Goal: Check status: Check status

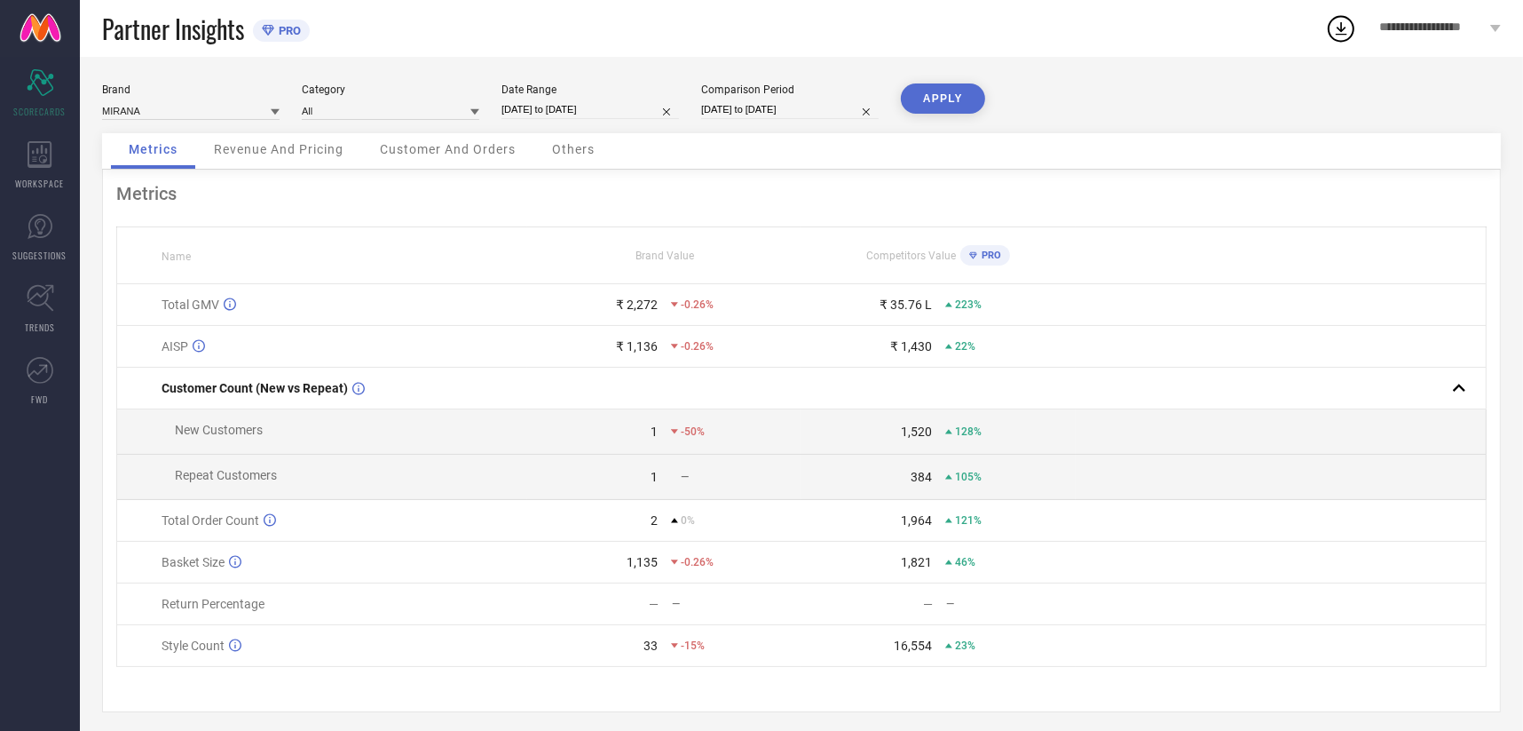
click at [582, 111] on input "[DATE] to [DATE]" at bounding box center [591, 109] width 178 height 19
select select "8"
select select "2025"
select select "9"
select select "2025"
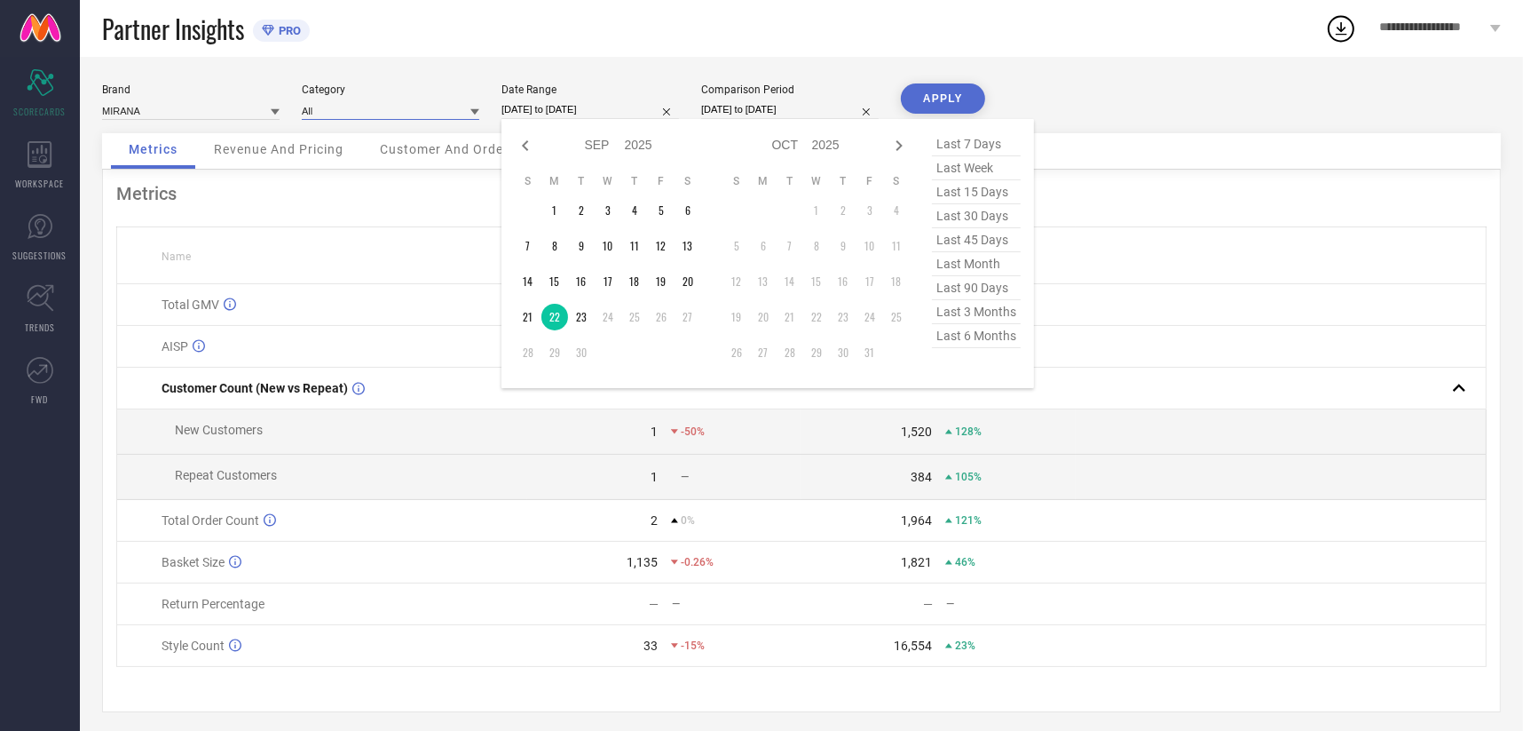
click at [415, 112] on input at bounding box center [391, 110] width 178 height 19
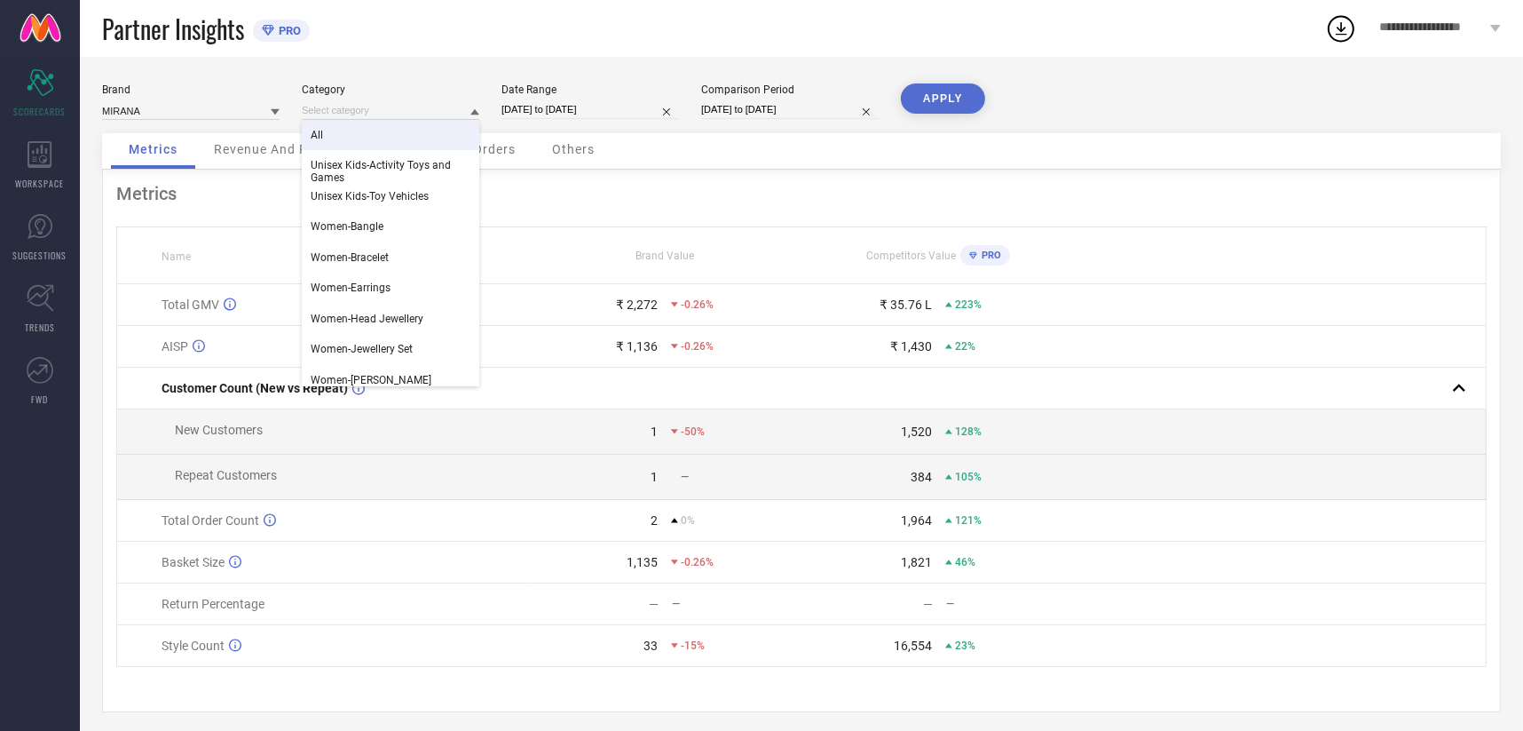
click at [565, 122] on div "Brand MIRANA Category All Unisex Kids-Activity Toys and Games Unisex Kids-Toy V…" at bounding box center [801, 108] width 1399 height 50
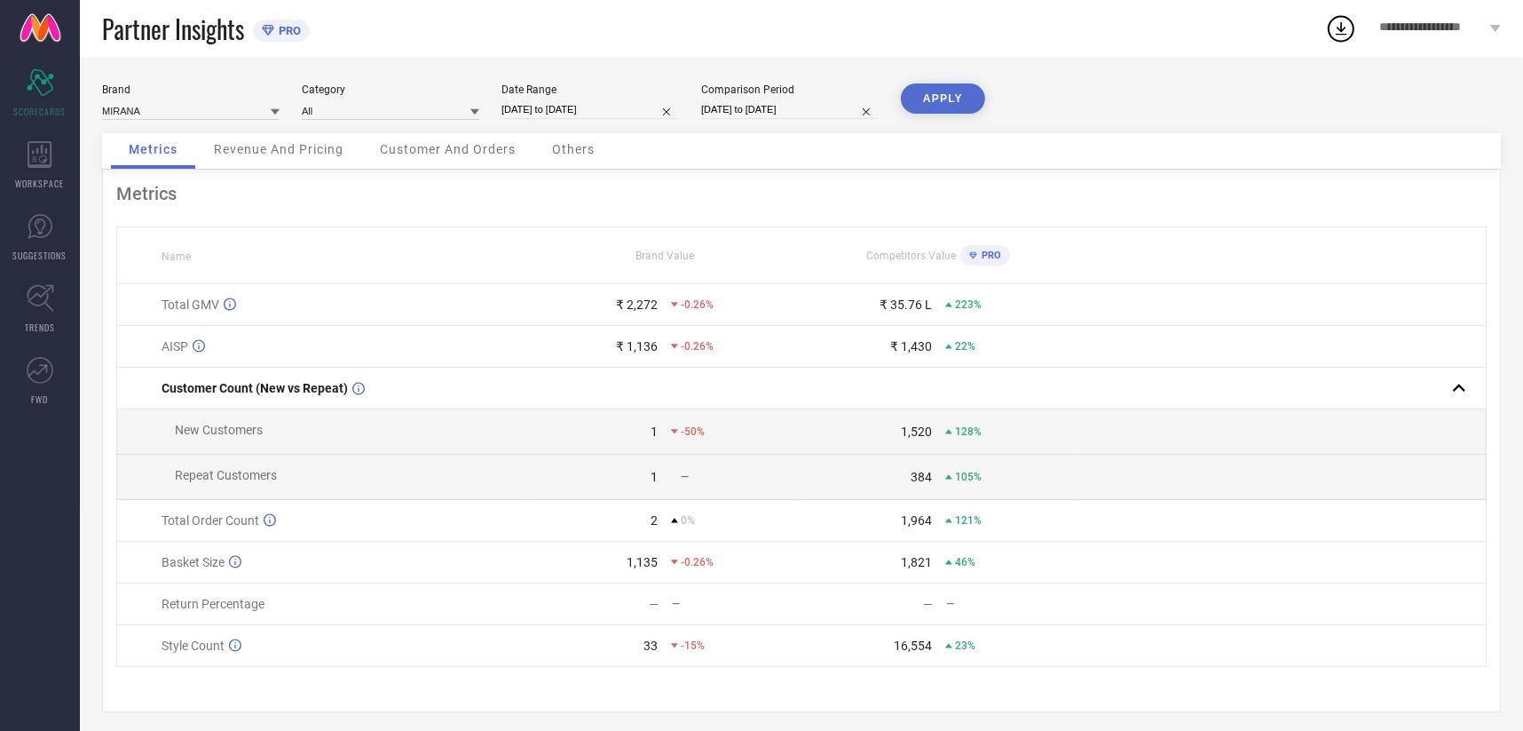
click at [582, 114] on input "[DATE] to [DATE]" at bounding box center [591, 109] width 178 height 19
select select "8"
select select "2025"
select select "9"
select select "2025"
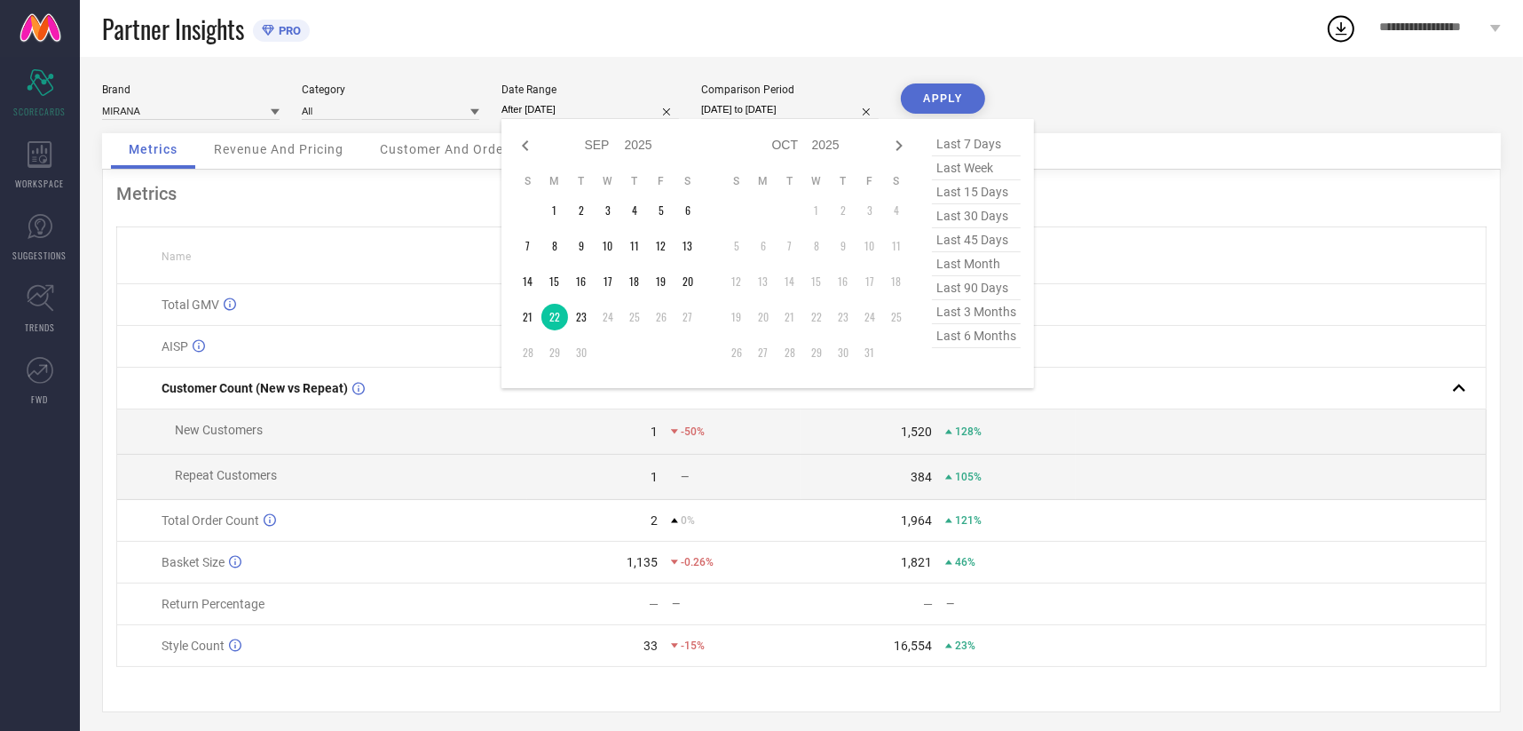
click at [584, 329] on td "23" at bounding box center [581, 317] width 27 height 27
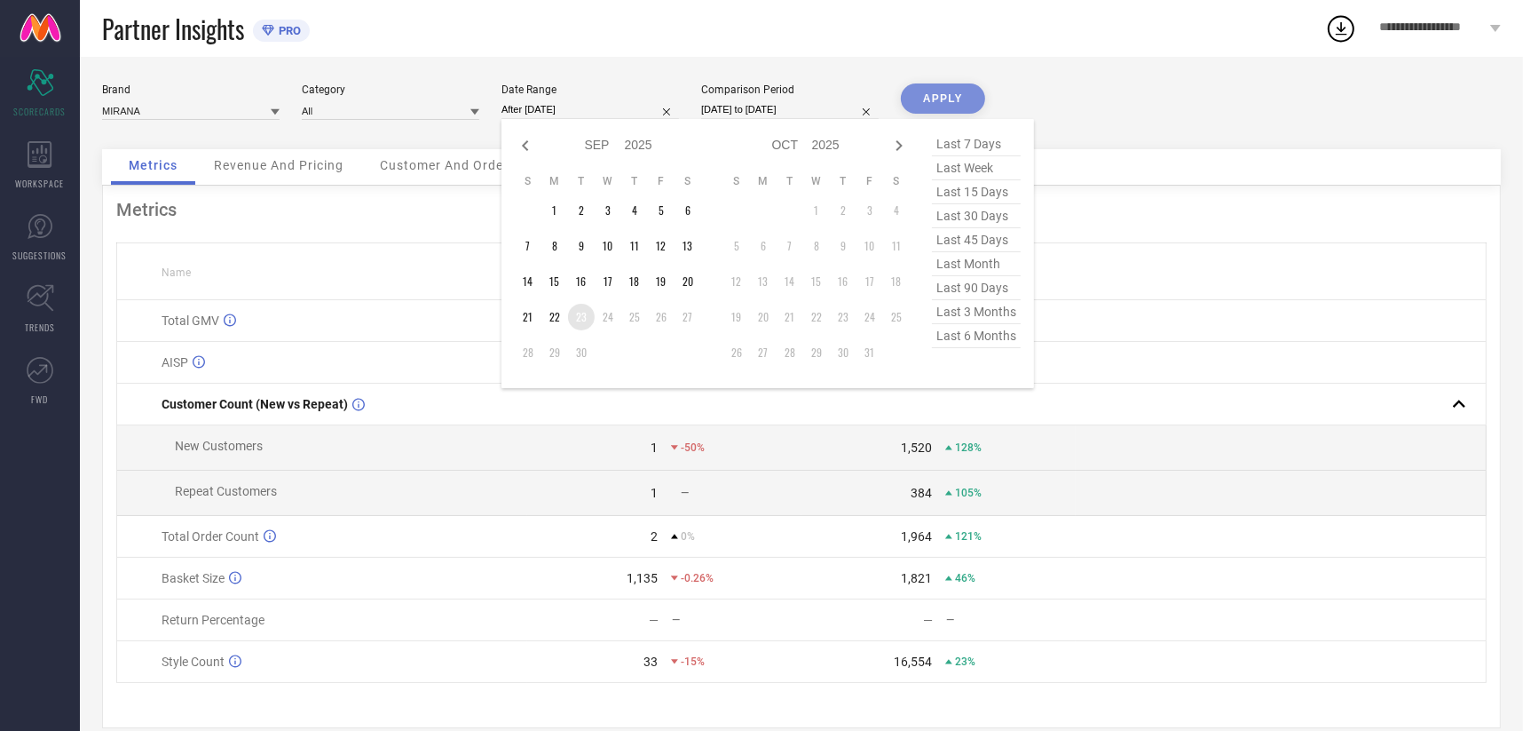
type input "[DATE] to [DATE]"
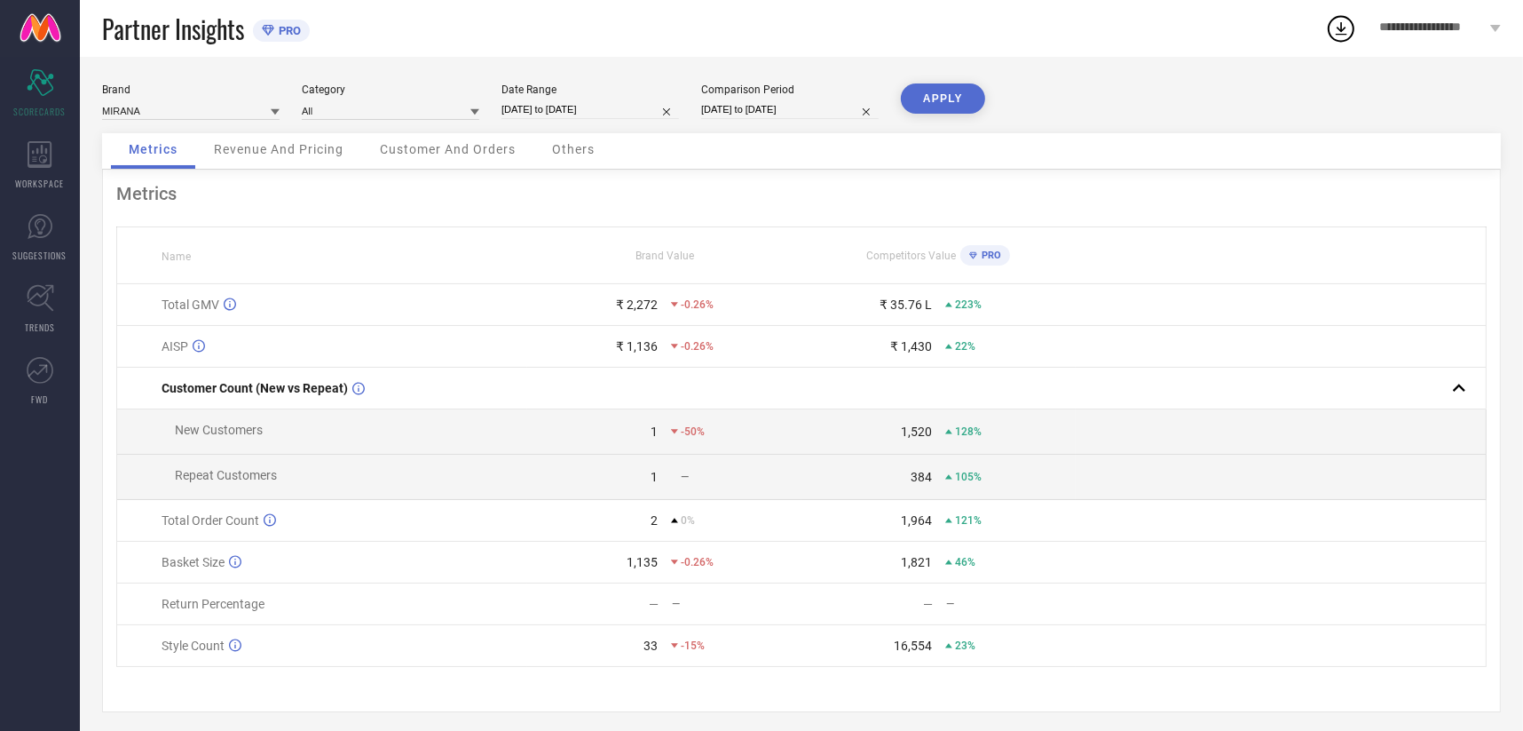
click at [736, 116] on input "[DATE] to [DATE]" at bounding box center [790, 109] width 178 height 19
select select "8"
select select "2024"
select select "9"
select select "2024"
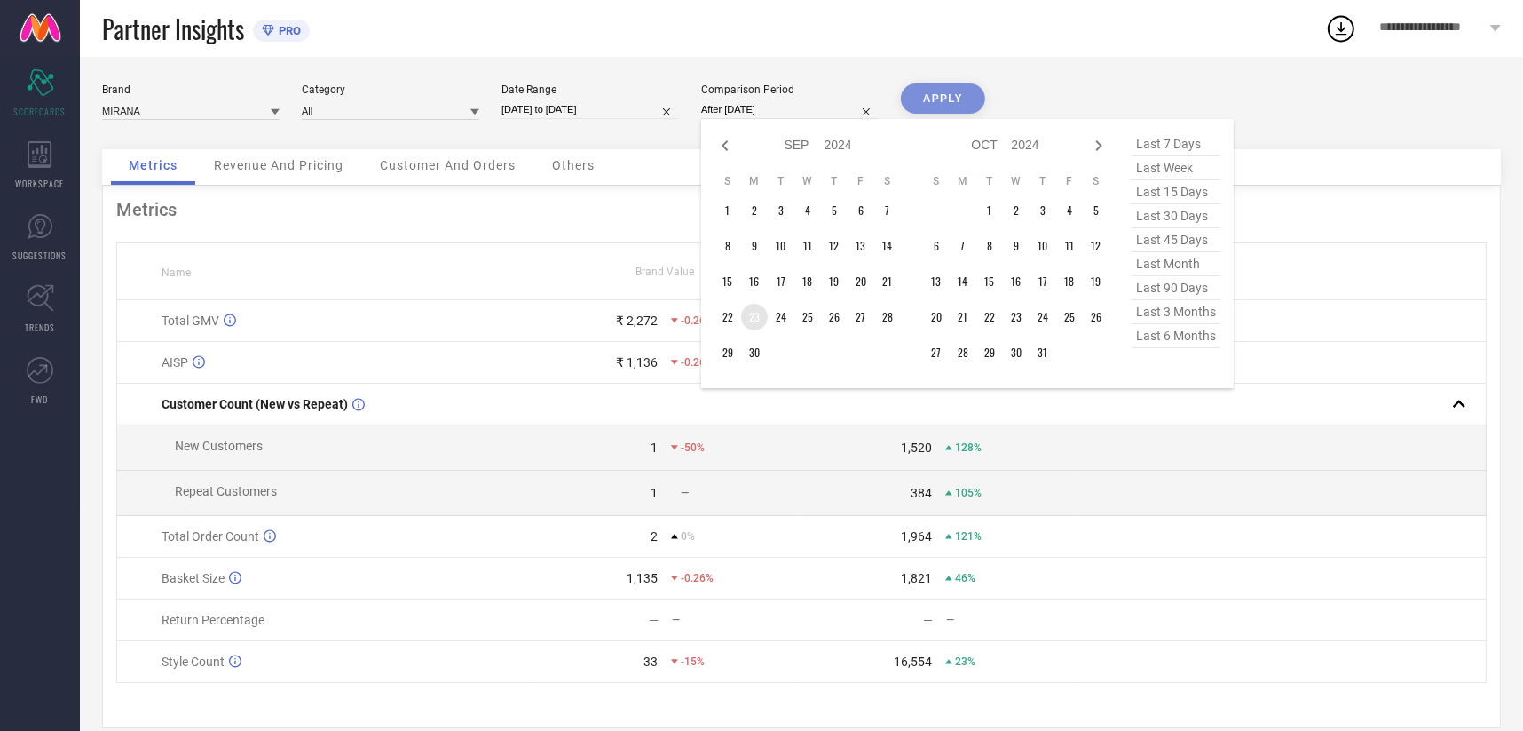
click at [756, 319] on td "23" at bounding box center [754, 317] width 27 height 27
type input "[DATE] to [DATE]"
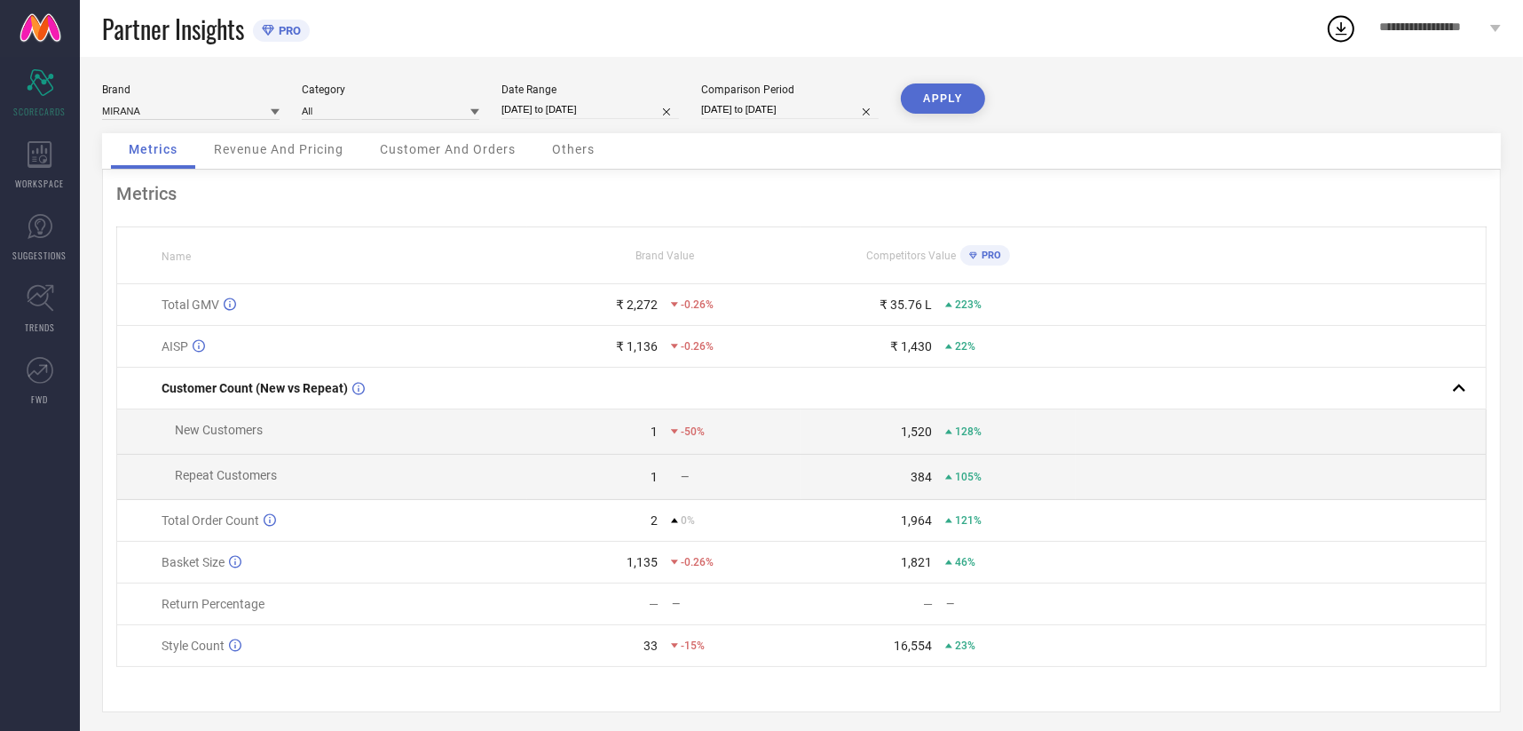
click at [932, 102] on button "APPLY" at bounding box center [943, 98] width 84 height 30
click at [567, 114] on input "[DATE] to [DATE]" at bounding box center [591, 109] width 178 height 19
select select "8"
select select "2025"
select select "9"
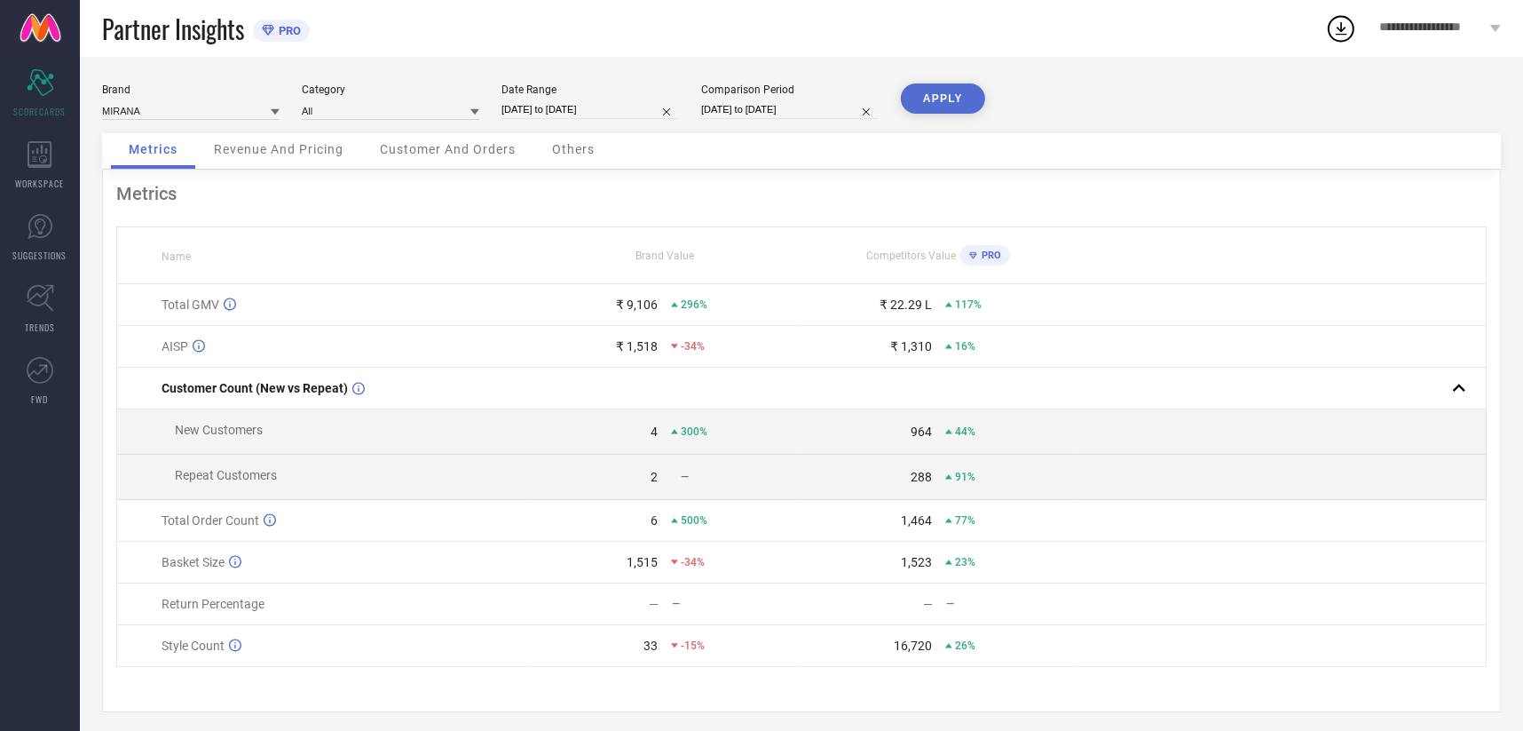
select select "2025"
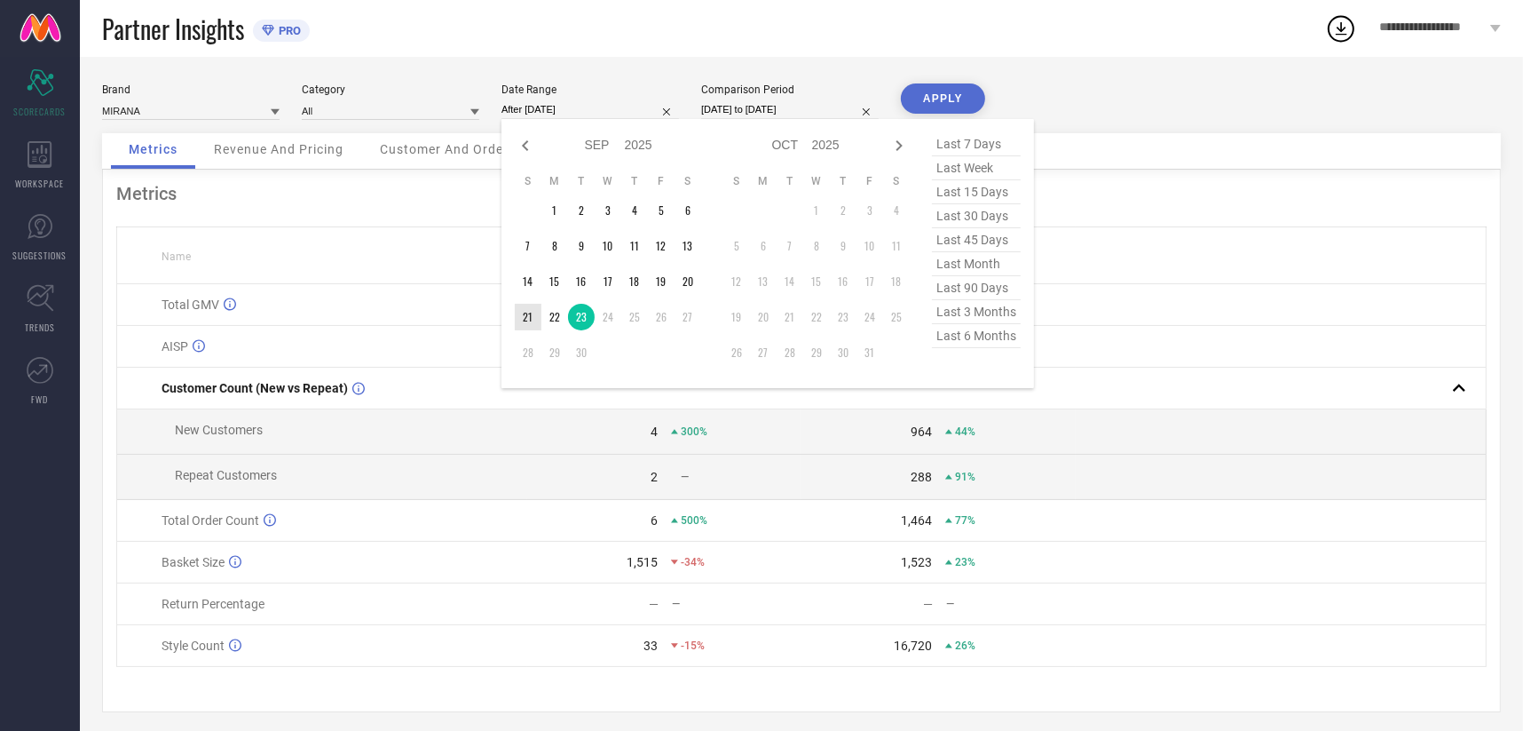
click at [527, 308] on td "21" at bounding box center [528, 317] width 27 height 27
type input "[DATE] to [DATE]"
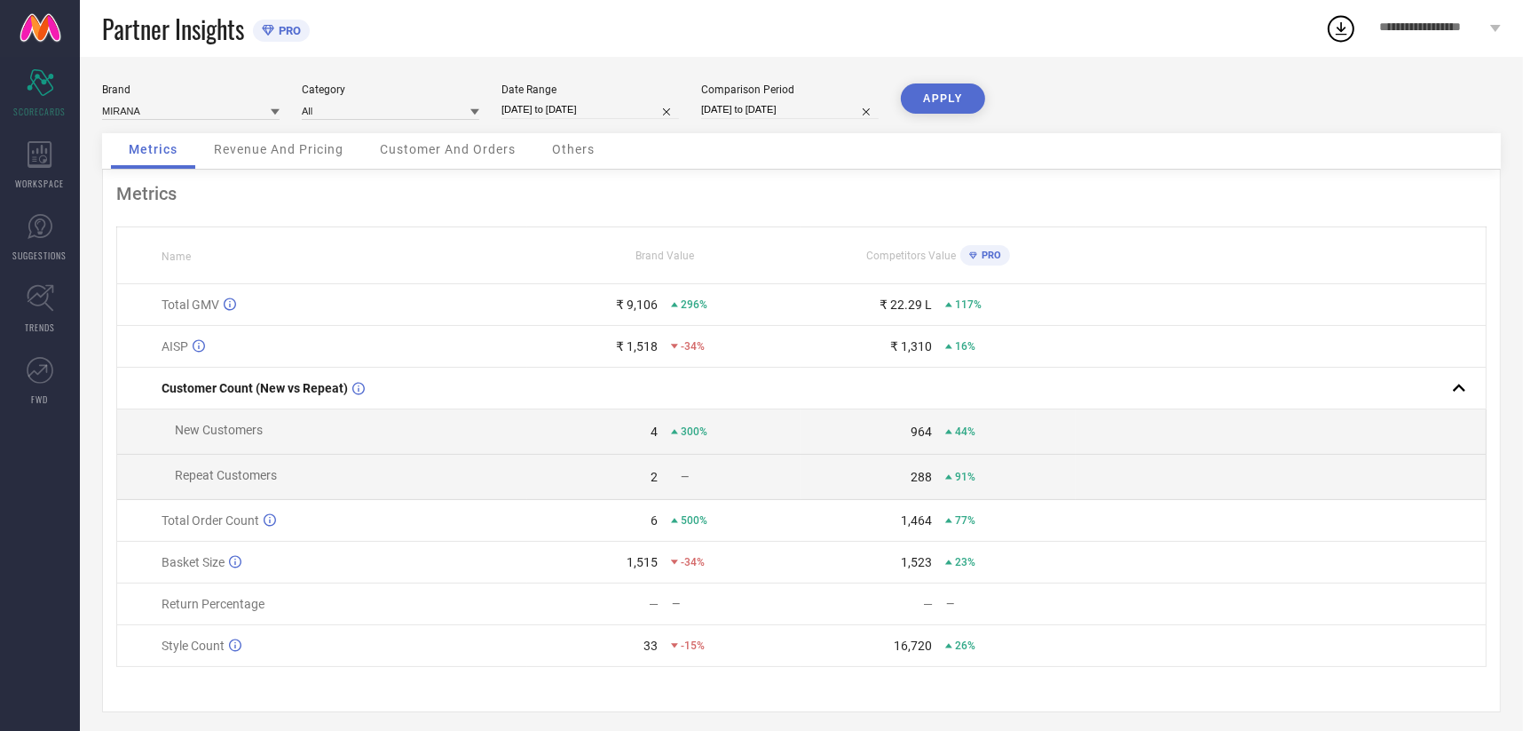
select select "8"
select select "2024"
select select "9"
select select "2024"
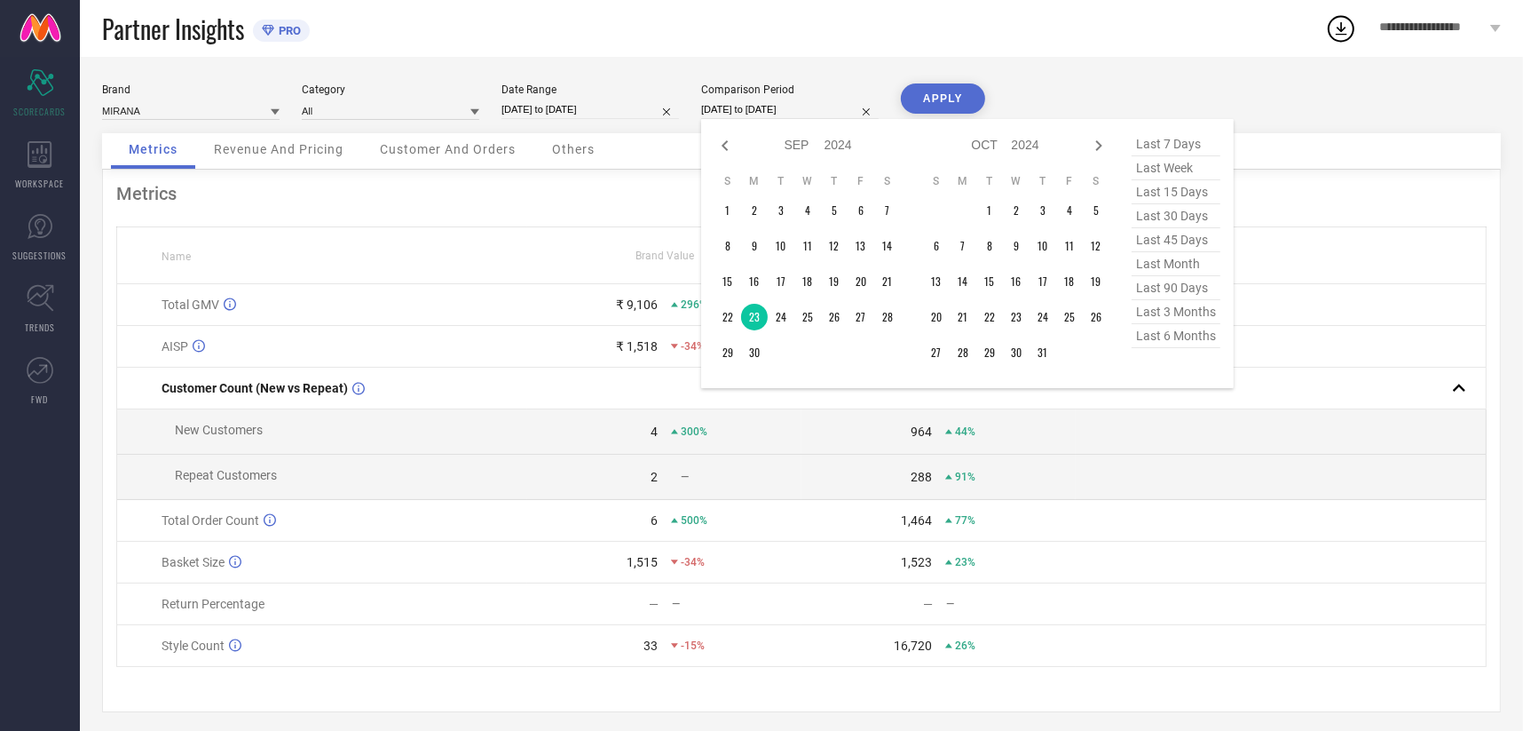
click at [740, 108] on input "[DATE] to [DATE]" at bounding box center [790, 109] width 178 height 19
click at [889, 281] on td "21" at bounding box center [887, 281] width 27 height 27
type input "[DATE] to [DATE]"
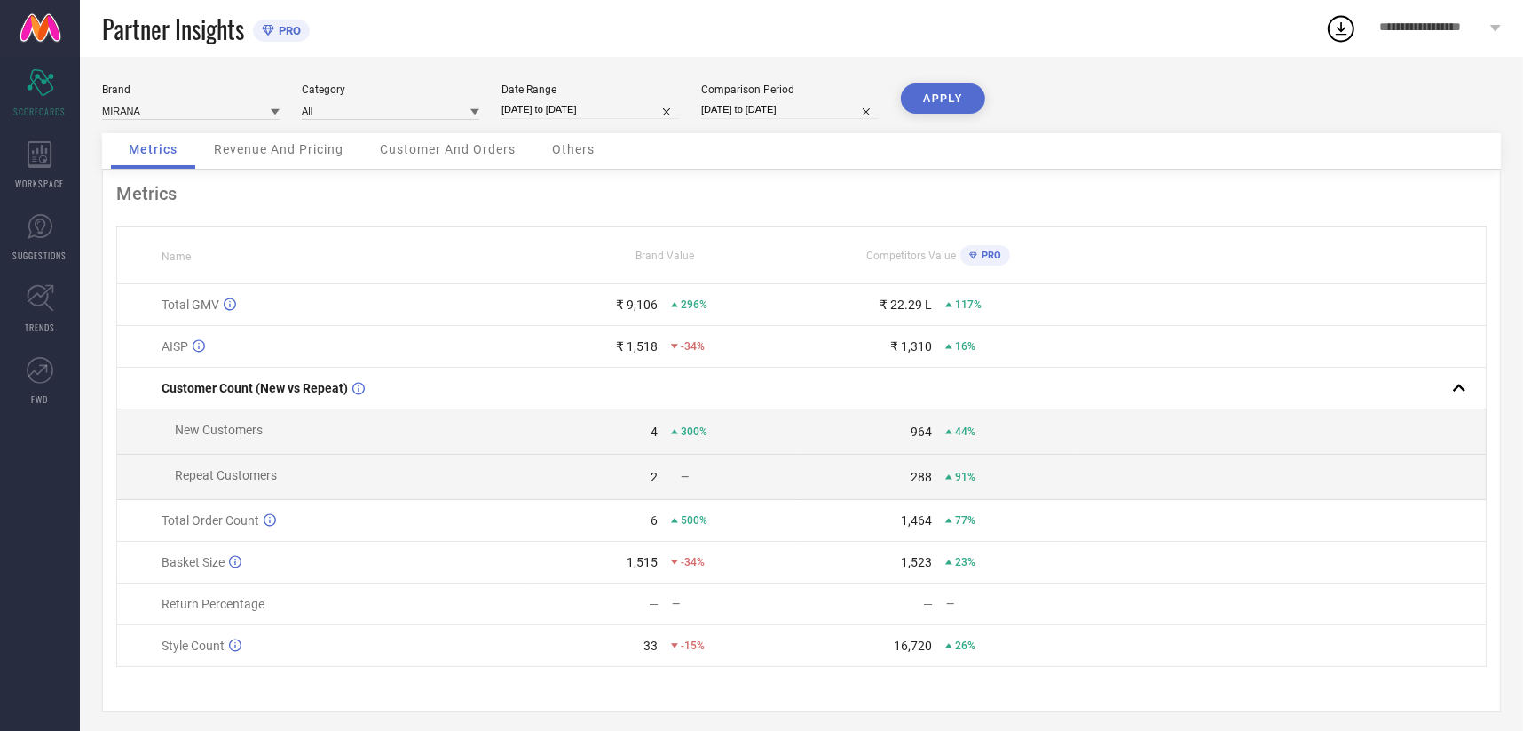
click at [937, 101] on button "APPLY" at bounding box center [943, 98] width 84 height 30
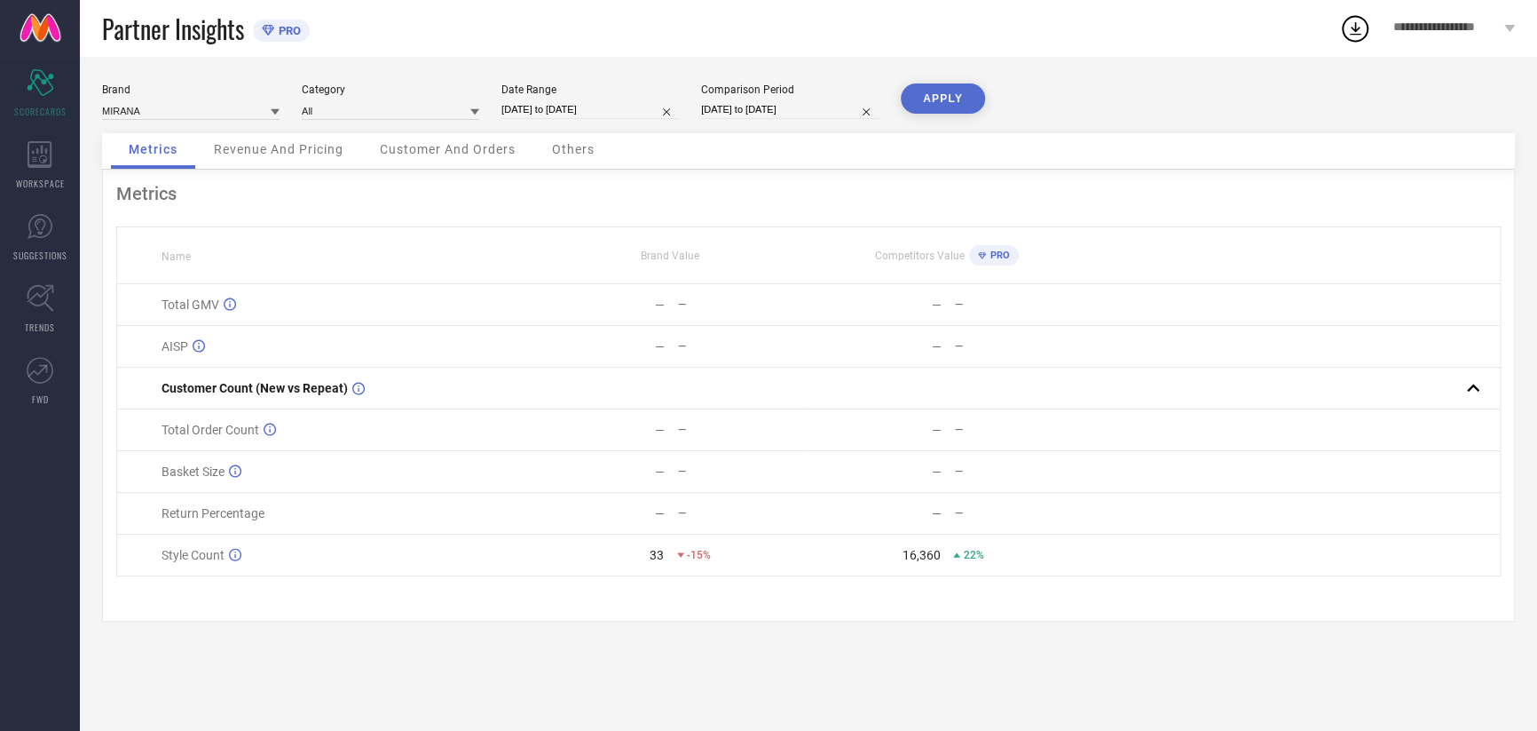
select select "8"
select select "2025"
select select "9"
select select "2025"
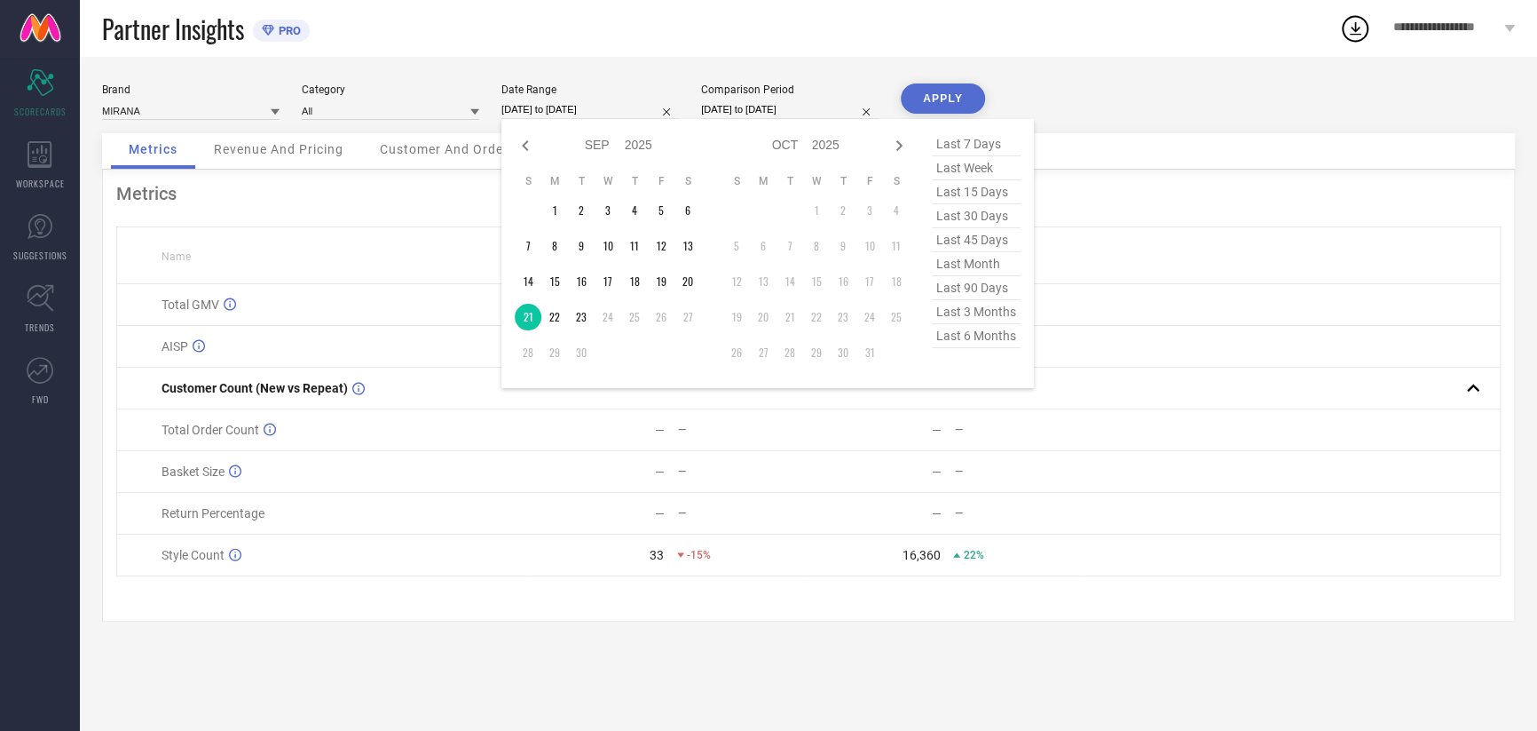
click at [563, 104] on input "[DATE] to [DATE]" at bounding box center [591, 109] width 178 height 19
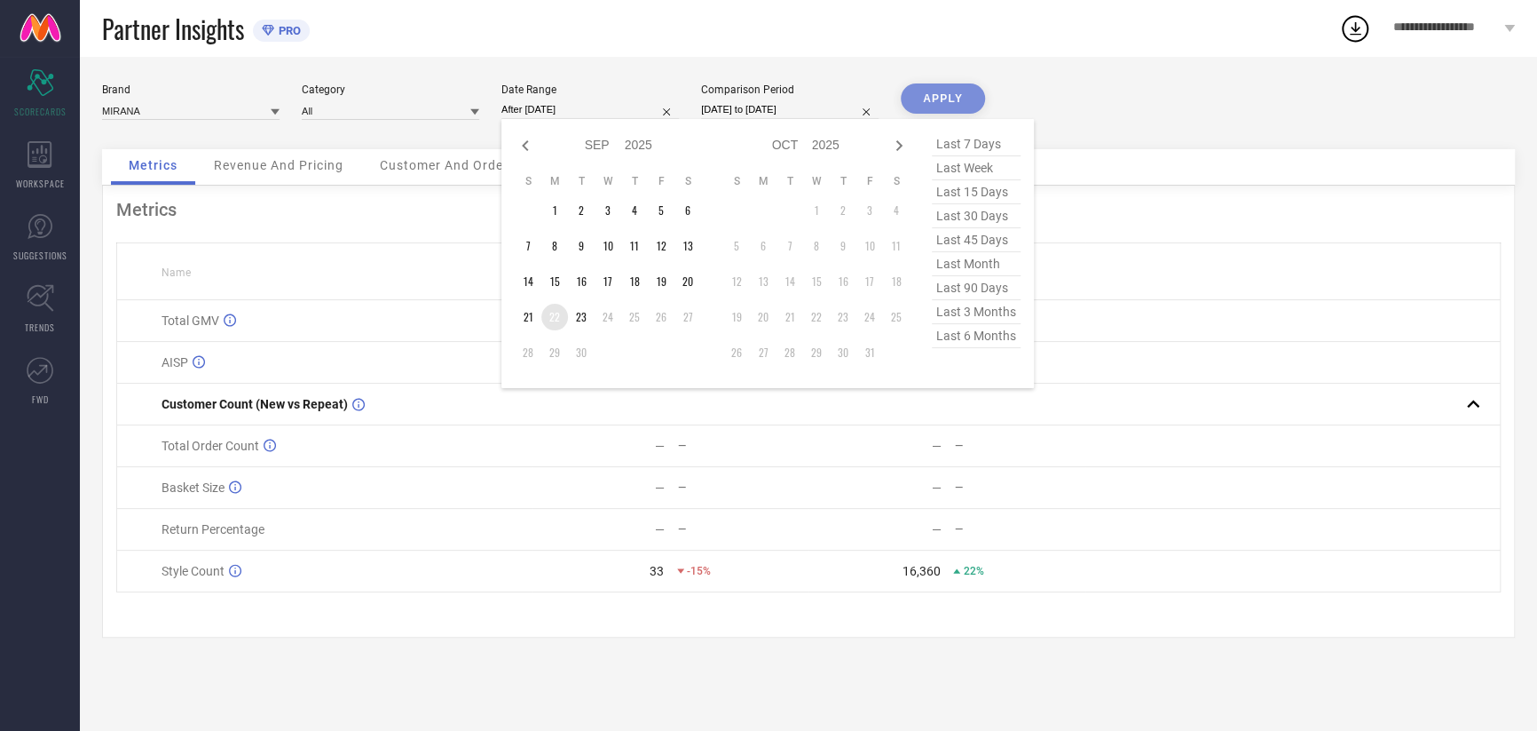
click at [541, 321] on td "22" at bounding box center [554, 317] width 27 height 27
type input "[DATE] to [DATE]"
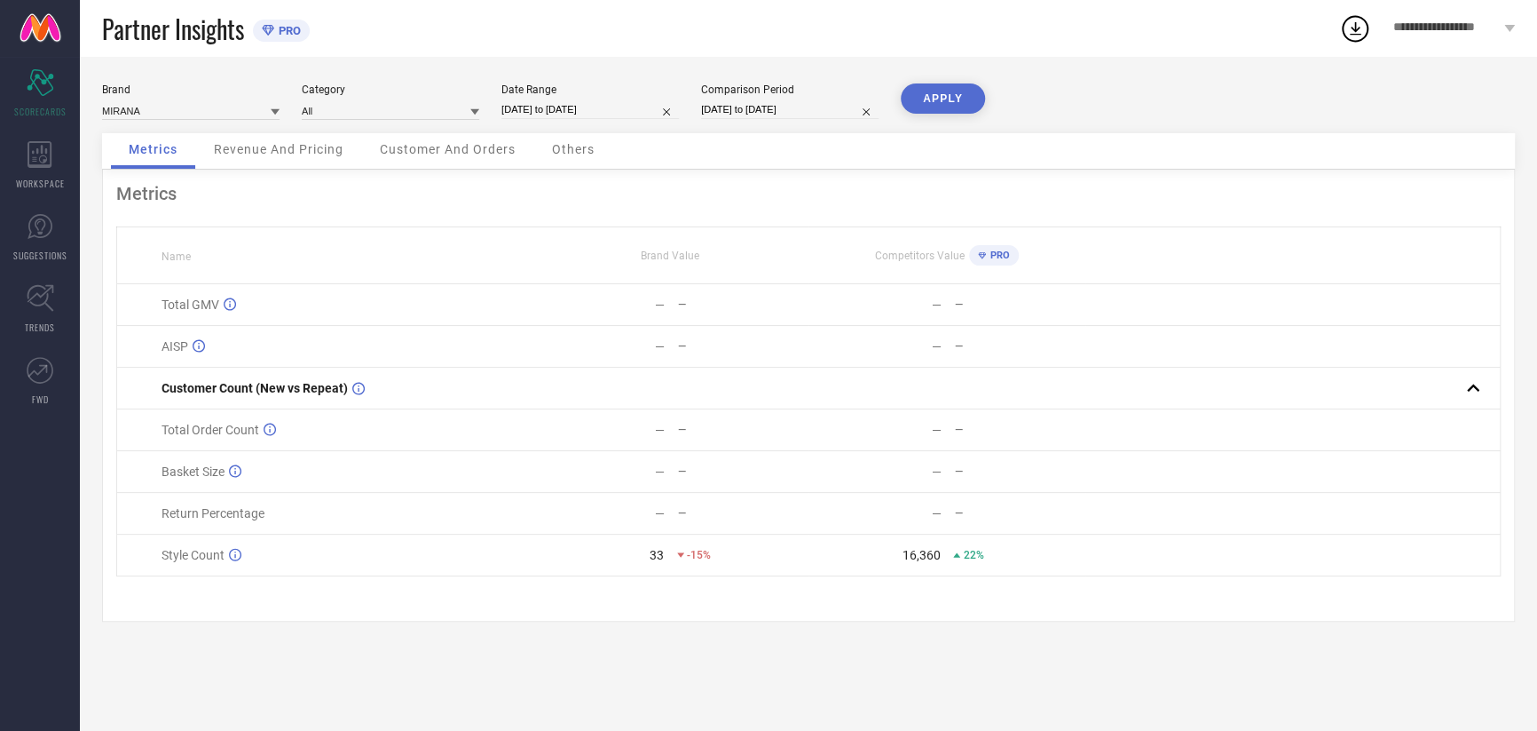
click at [731, 99] on div "Comparison Period [DATE] to [DATE]" at bounding box center [790, 101] width 178 height 36
select select "8"
select select "2024"
select select "9"
select select "2024"
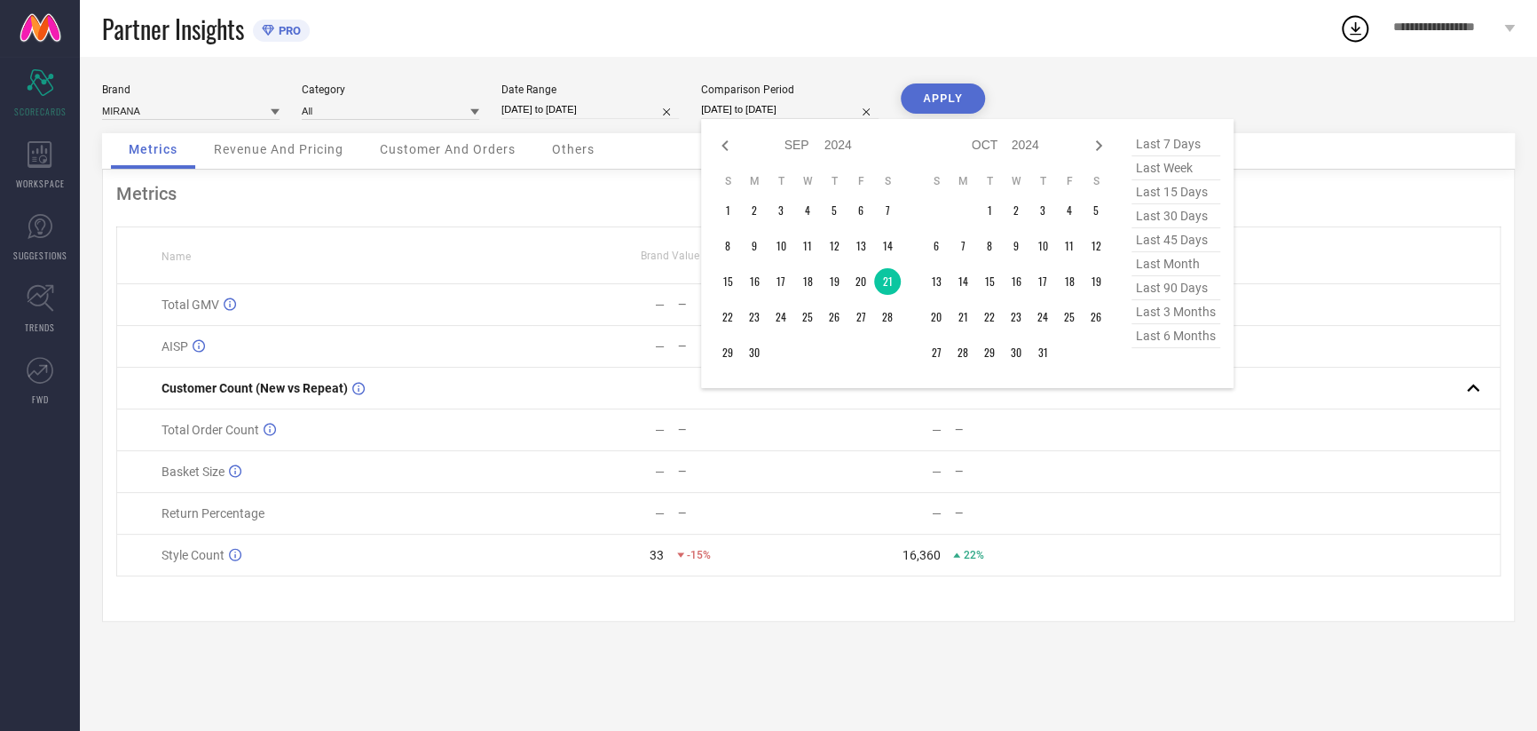
click at [764, 108] on input "[DATE] to [DATE]" at bounding box center [790, 109] width 178 height 19
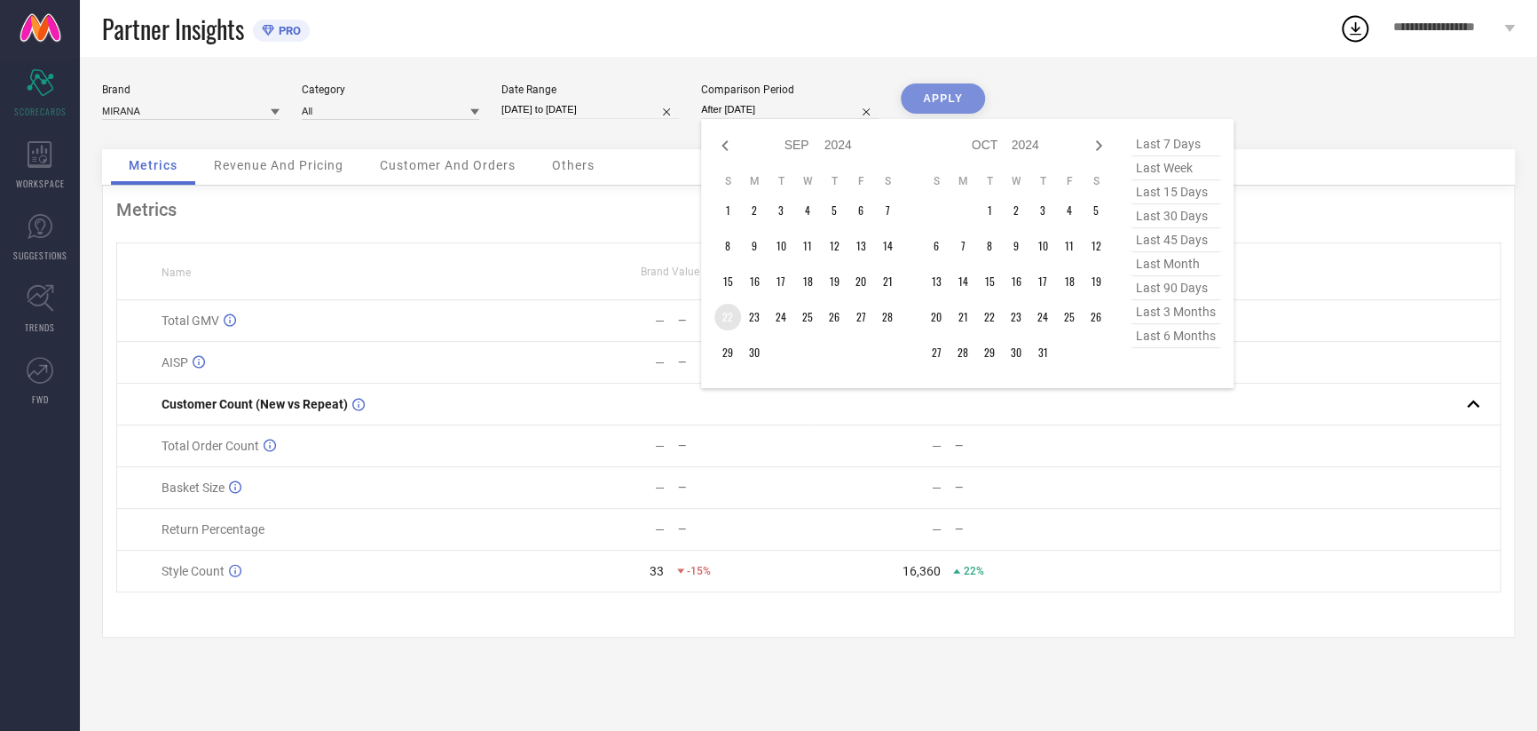
click at [729, 315] on td "22" at bounding box center [728, 317] width 27 height 27
type input "[DATE] to [DATE]"
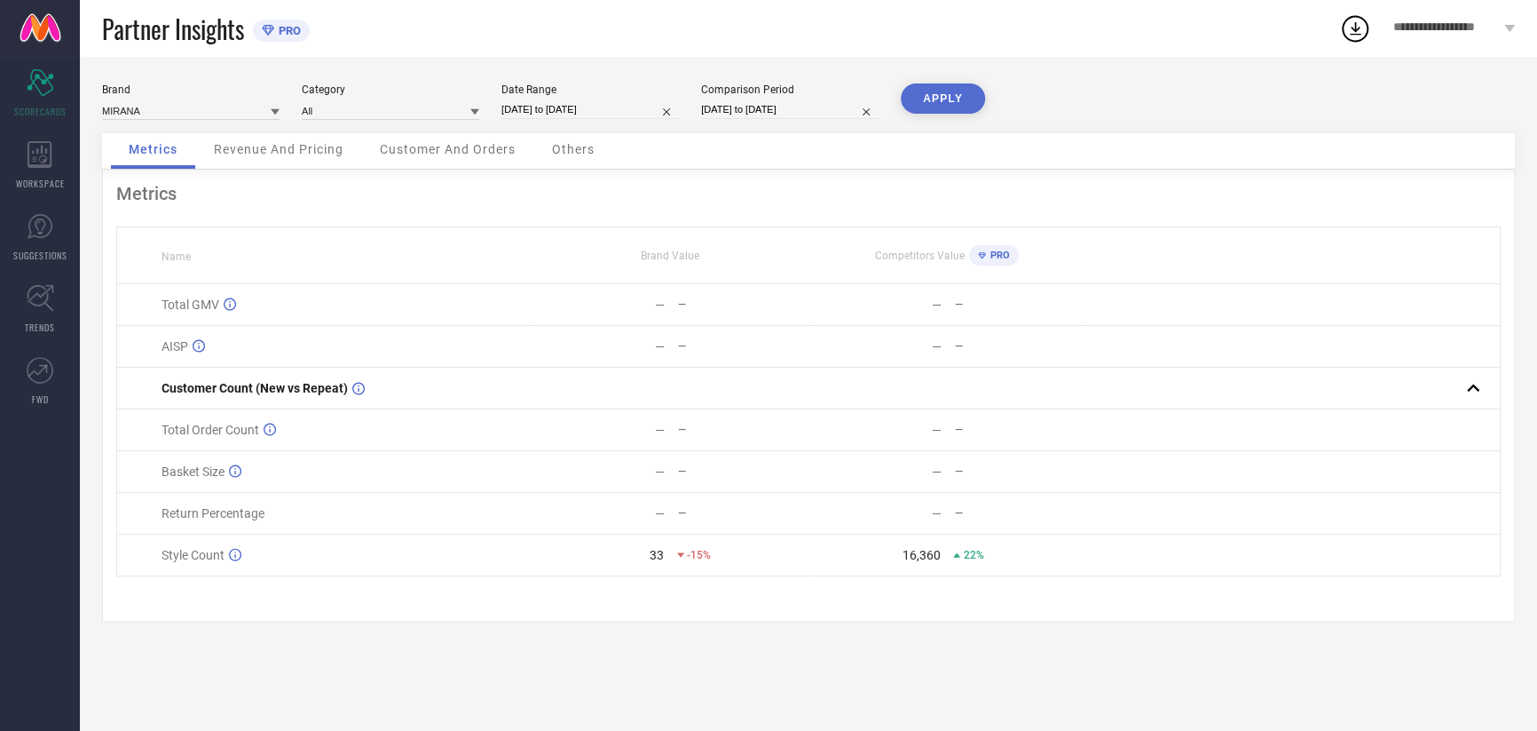
click at [937, 96] on button "APPLY" at bounding box center [943, 98] width 84 height 30
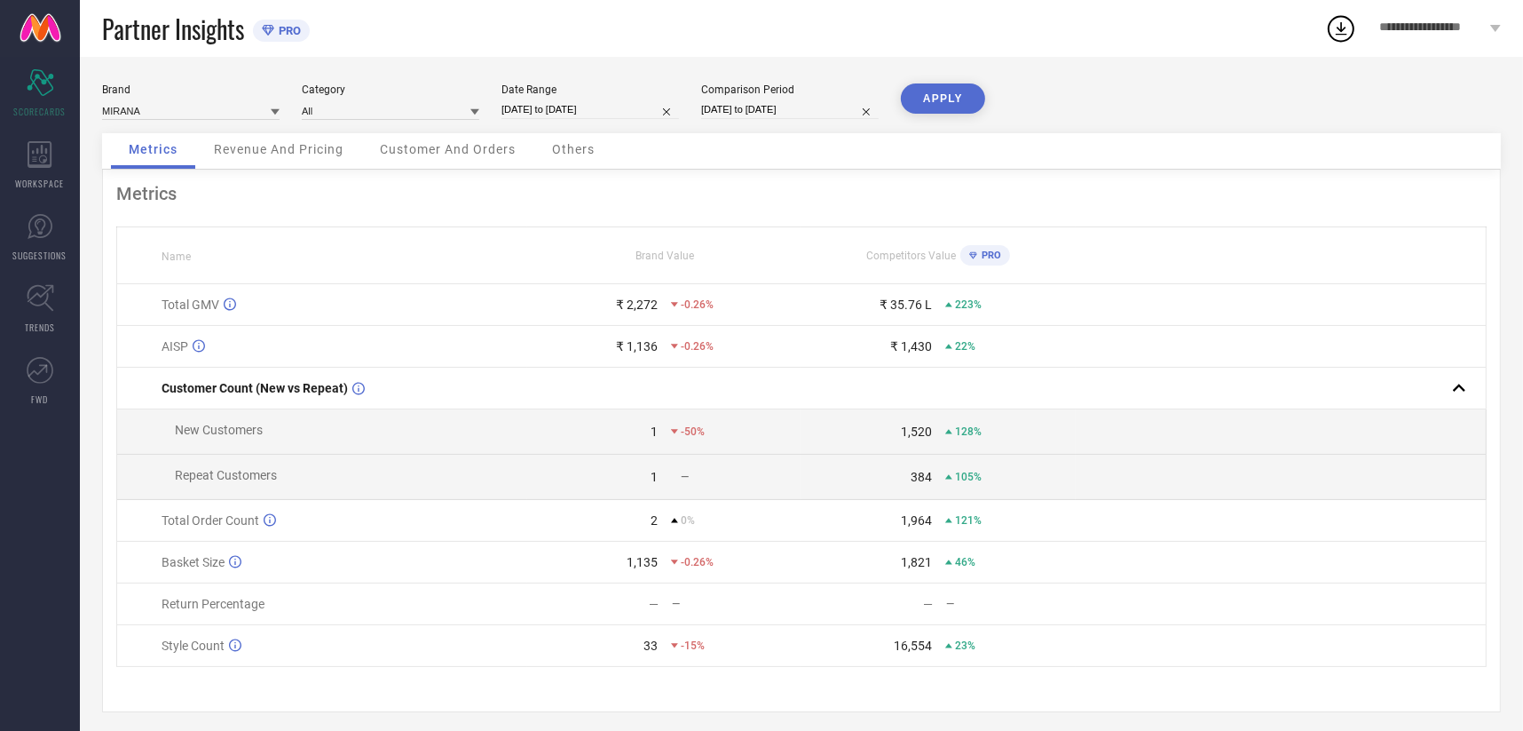
click at [578, 88] on div "Date Range" at bounding box center [591, 89] width 178 height 12
click at [578, 99] on div "Date Range [DATE] to [DATE]" at bounding box center [591, 101] width 178 height 36
click at [606, 122] on div "Brand MIRANA Category All Date Range [DATE] to [DATE] Comparison Period [DATE] …" at bounding box center [801, 108] width 1399 height 50
select select "8"
select select "2025"
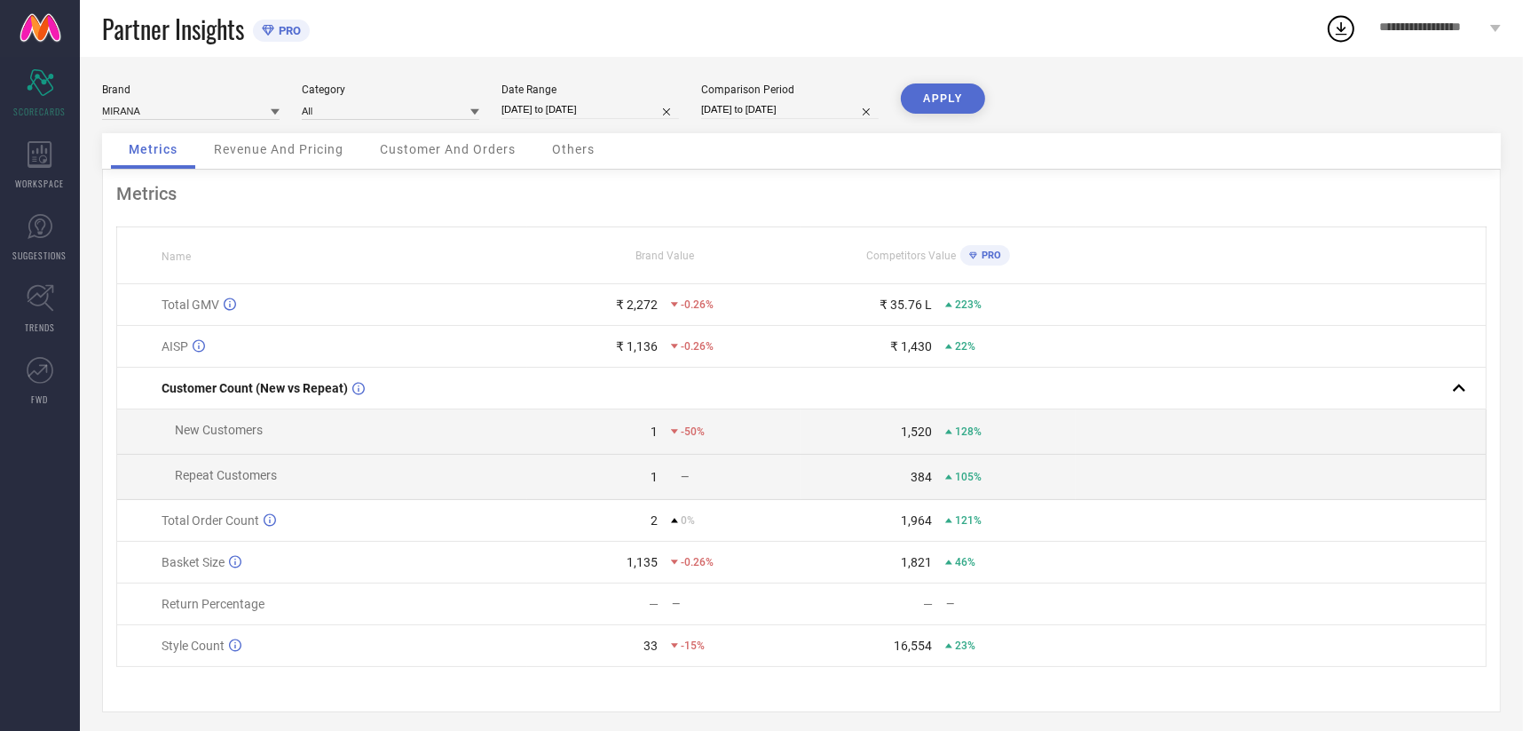
select select "9"
select select "2025"
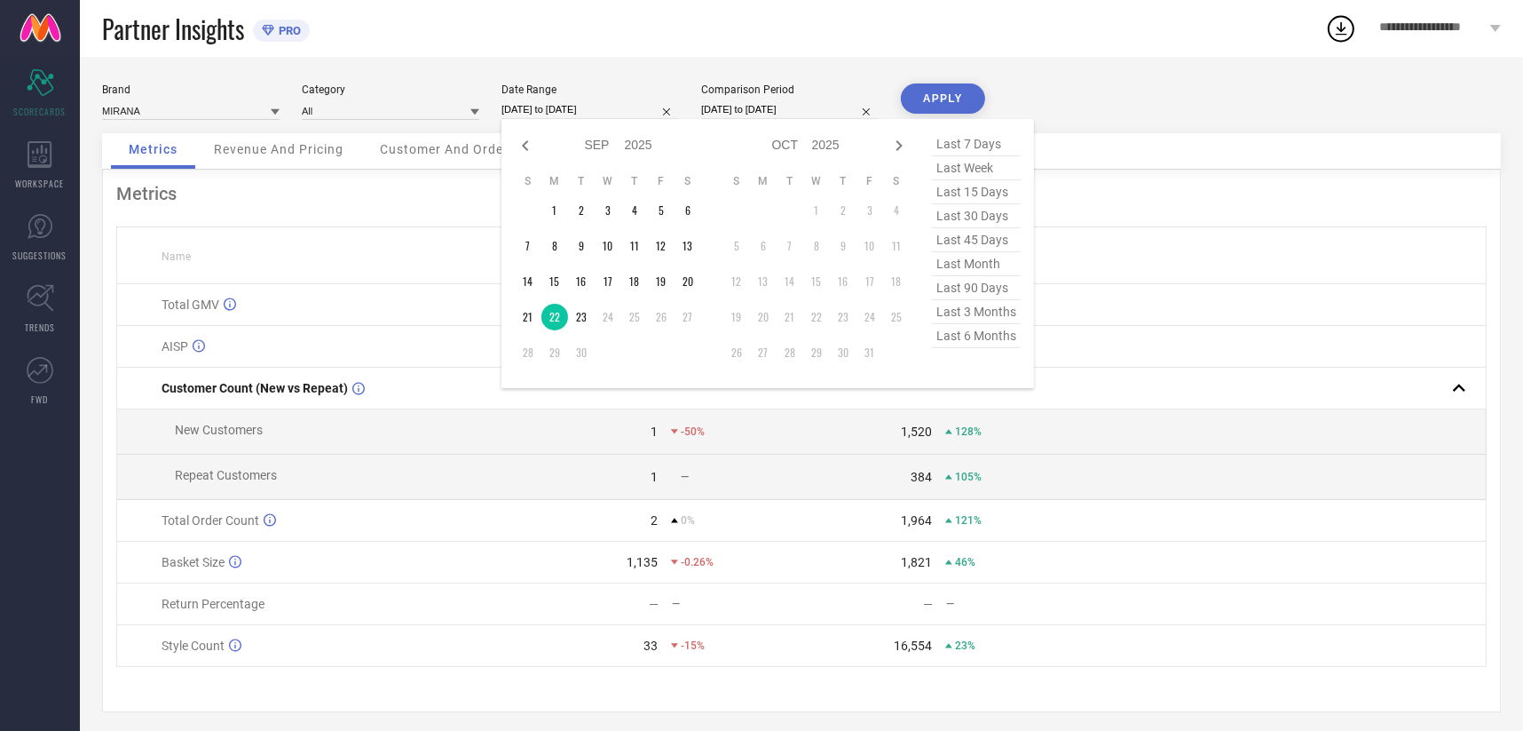
click at [606, 110] on input "[DATE] to [DATE]" at bounding box center [591, 109] width 178 height 19
click at [575, 320] on td "23" at bounding box center [581, 317] width 27 height 27
type input "[DATE] to [DATE]"
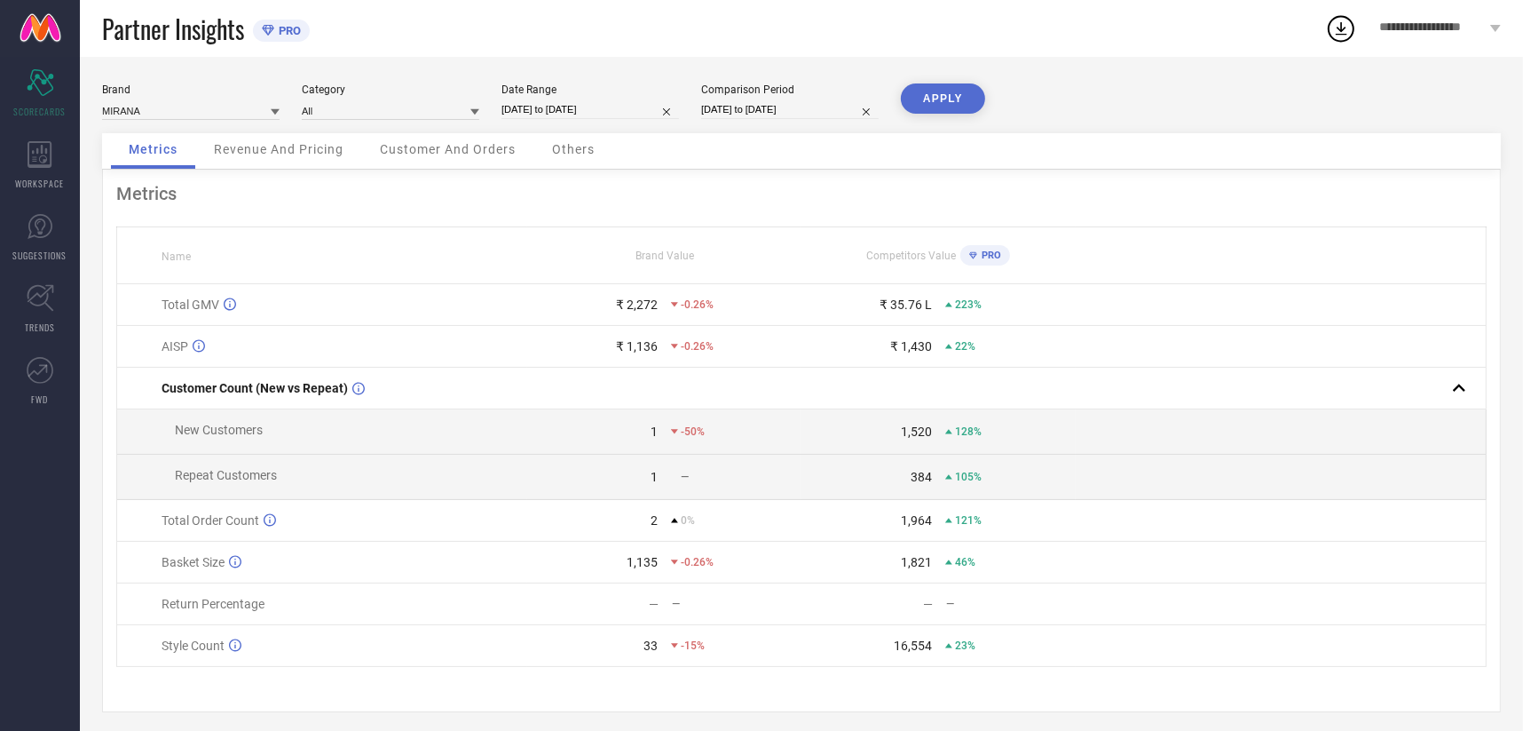
select select "8"
select select "2024"
select select "9"
select select "2024"
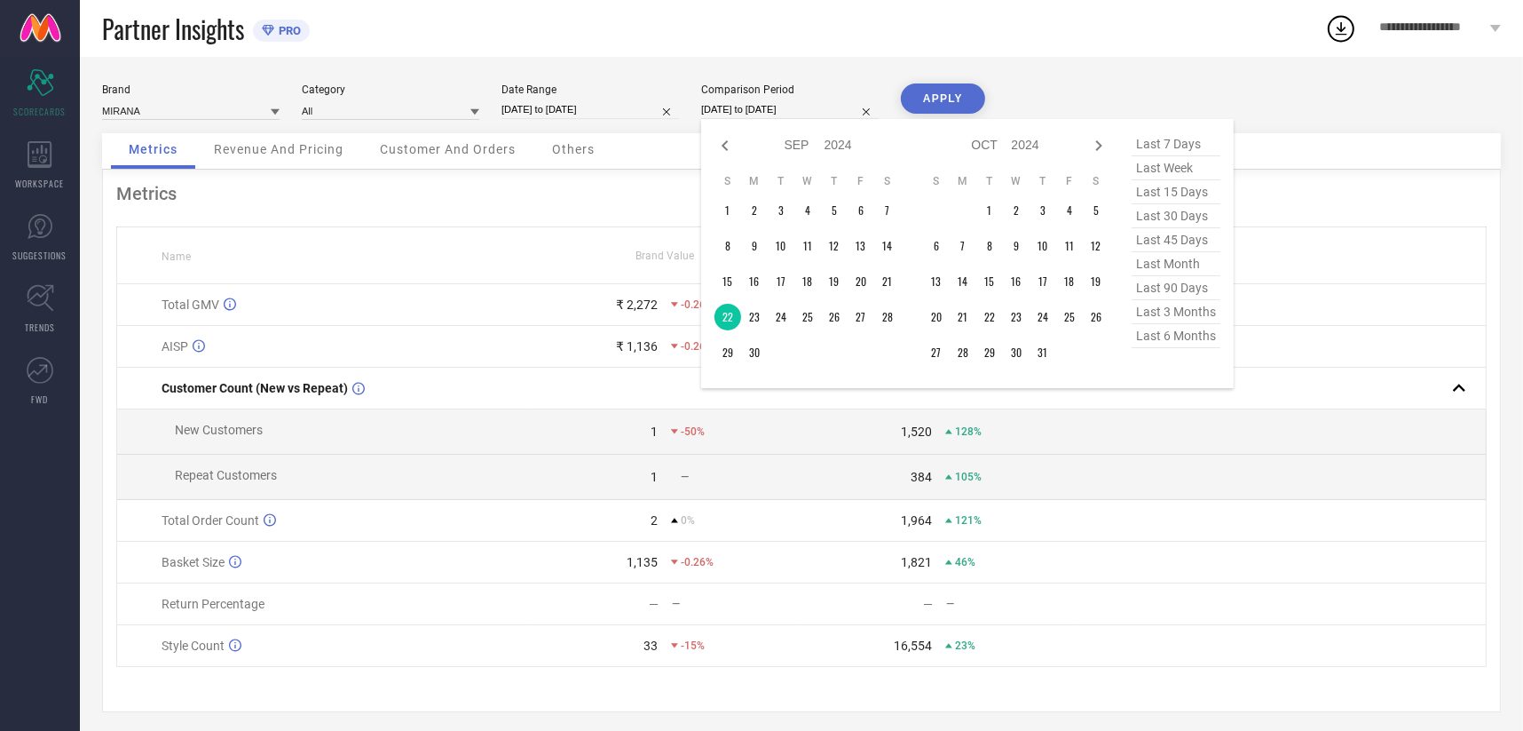
click at [763, 107] on input "[DATE] to [DATE]" at bounding box center [790, 109] width 178 height 19
click at [747, 320] on td "23" at bounding box center [754, 317] width 27 height 27
type input "[DATE] to [DATE]"
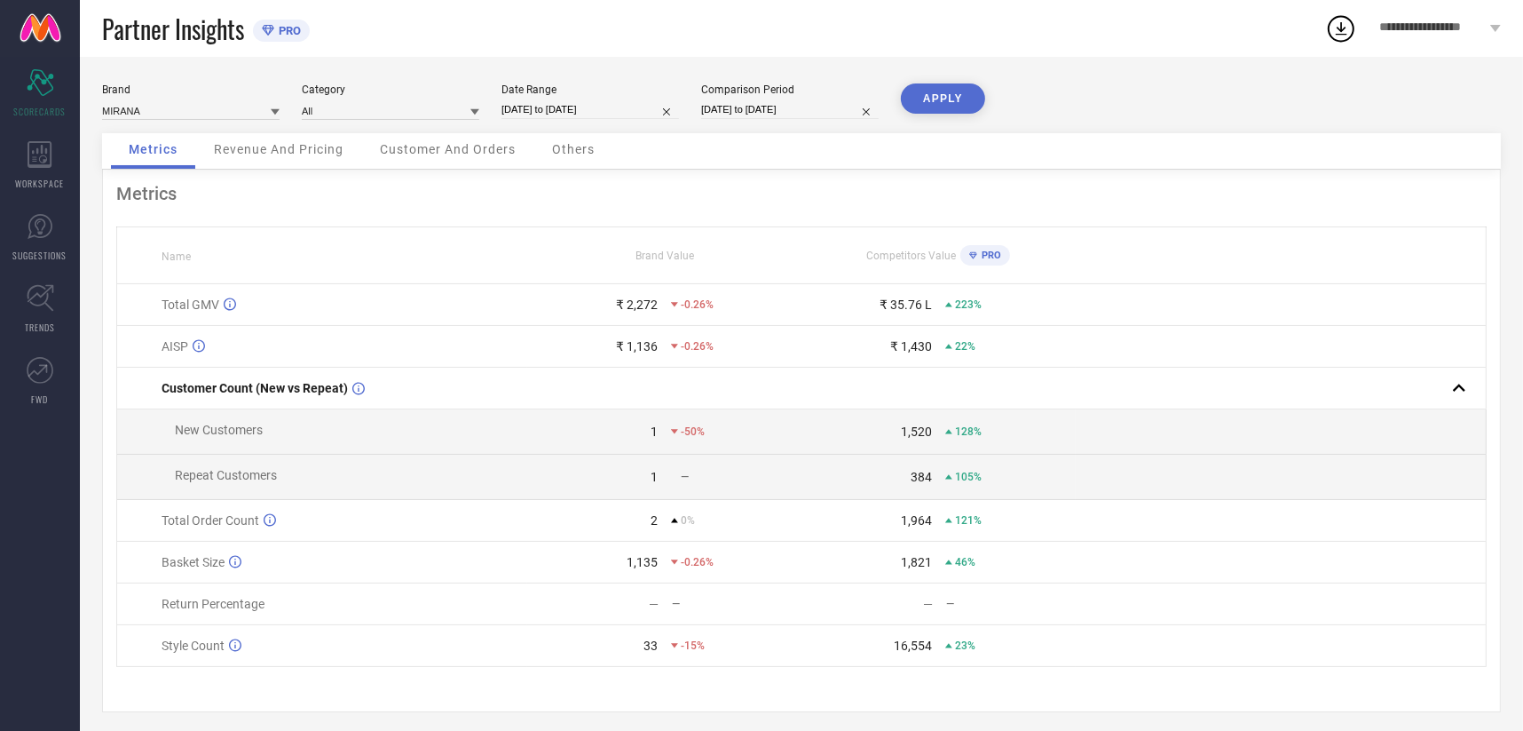
click at [921, 84] on button "APPLY" at bounding box center [943, 98] width 84 height 30
